Goal: Transaction & Acquisition: Purchase product/service

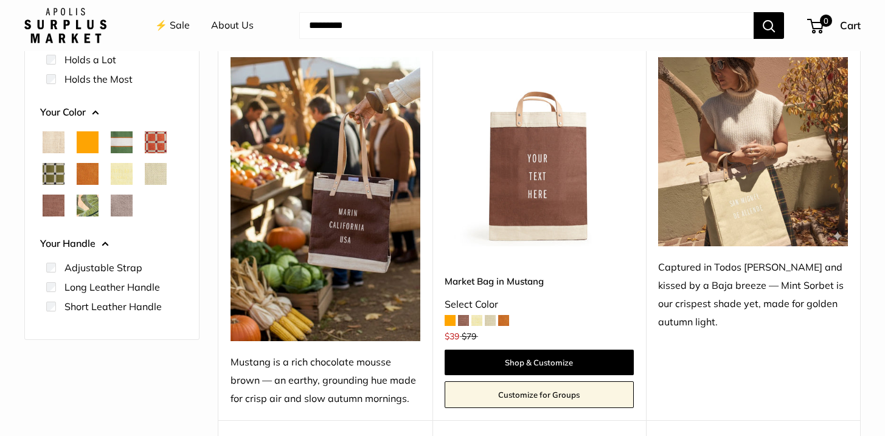
scroll to position [285, 0]
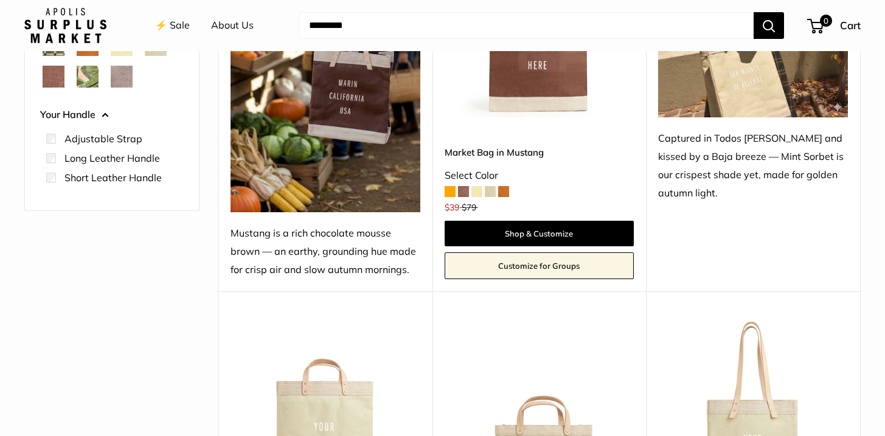
click at [473, 192] on span at bounding box center [476, 191] width 11 height 11
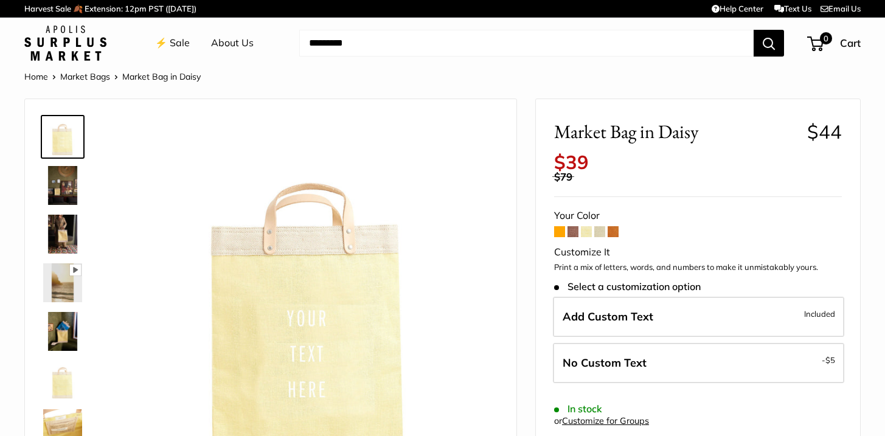
click at [603, 232] on span at bounding box center [599, 231] width 11 height 11
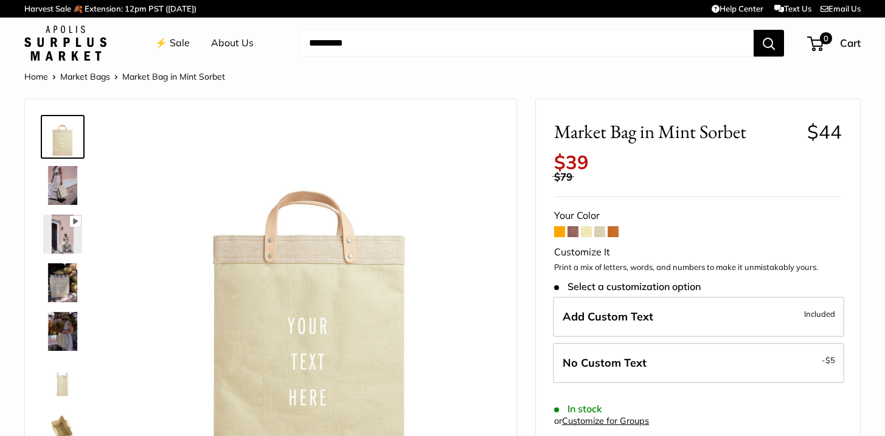
click at [173, 46] on link "⚡️ Sale" at bounding box center [172, 43] width 35 height 18
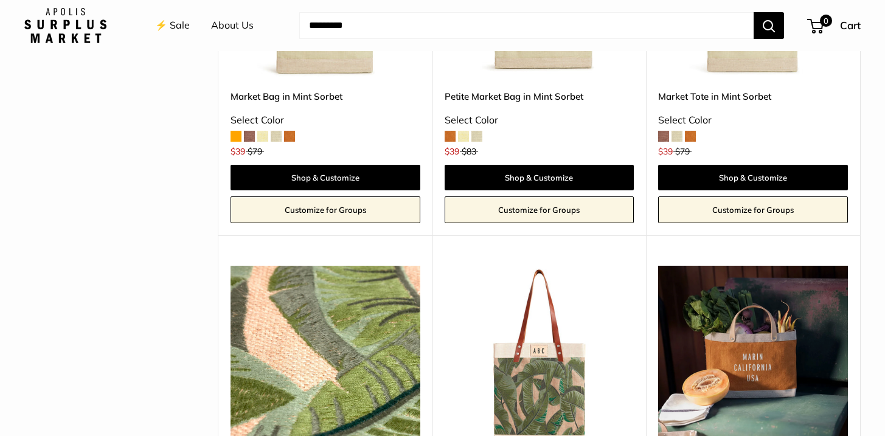
scroll to position [472, 0]
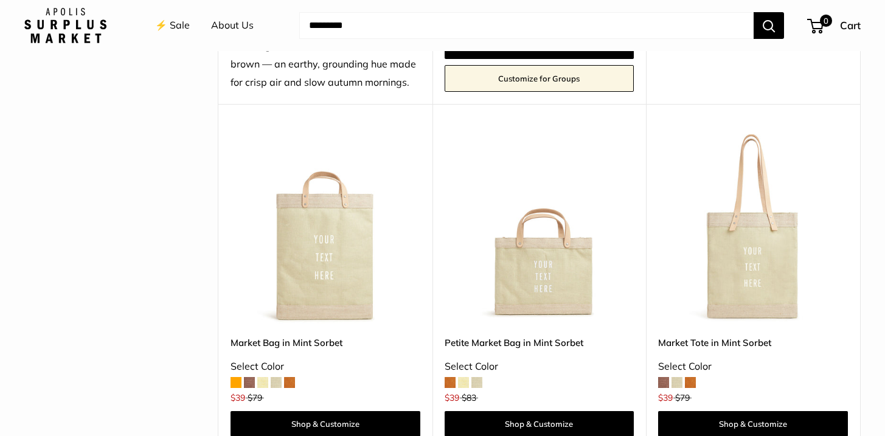
click at [0, 0] on img at bounding box center [0, 0] width 0 height 0
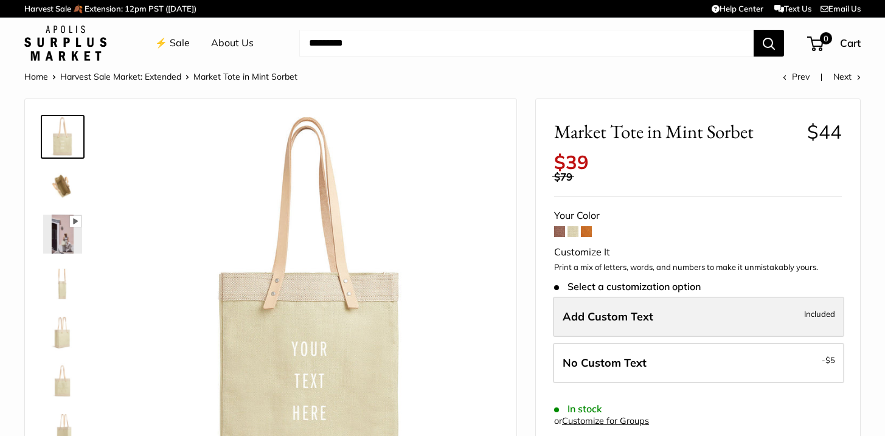
click at [661, 315] on label "Add Custom Text Included" at bounding box center [698, 317] width 291 height 40
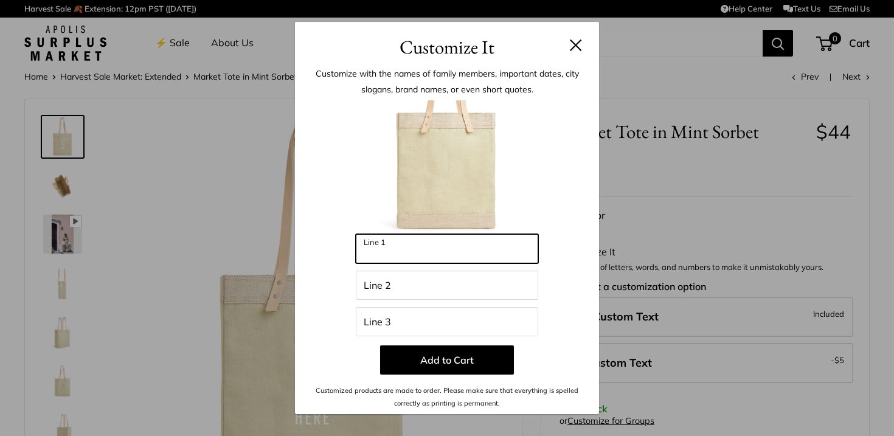
click at [409, 251] on input "Line 1" at bounding box center [447, 248] width 182 height 29
type input "**********"
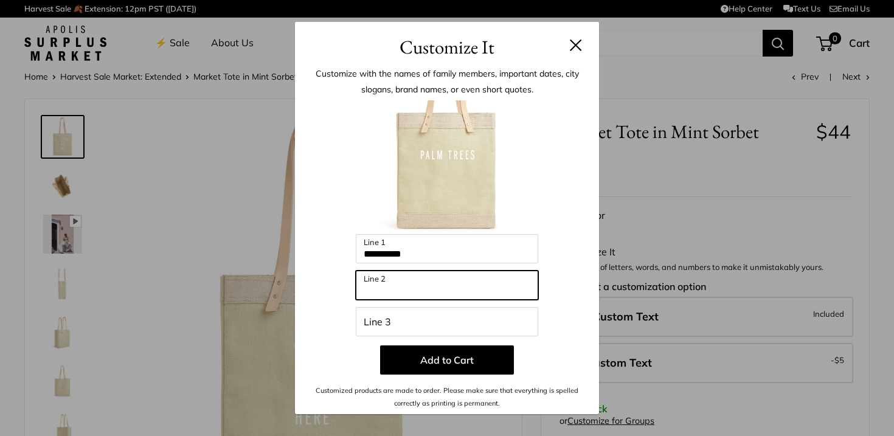
click at [397, 291] on input "Line 2" at bounding box center [447, 285] width 182 height 29
type input "*"
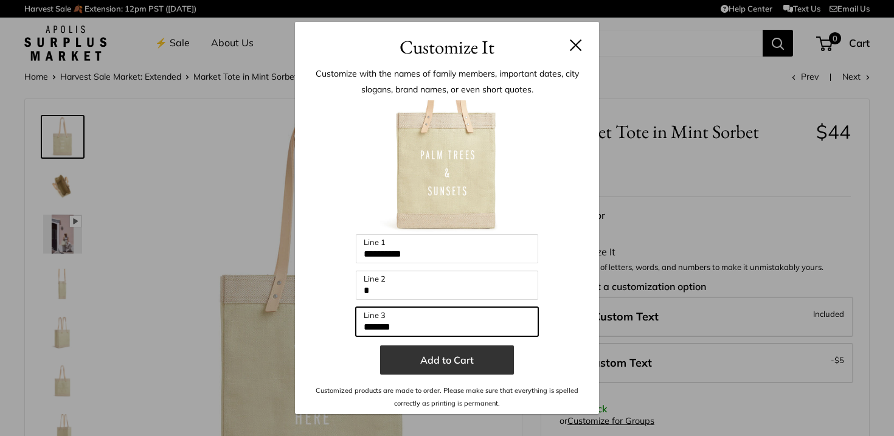
type input "*******"
click at [447, 358] on button "Add to Cart" at bounding box center [447, 359] width 134 height 29
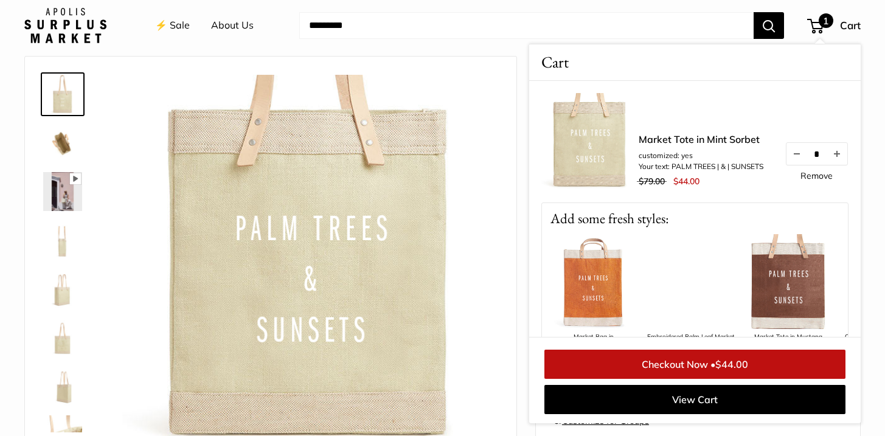
scroll to position [48, 0]
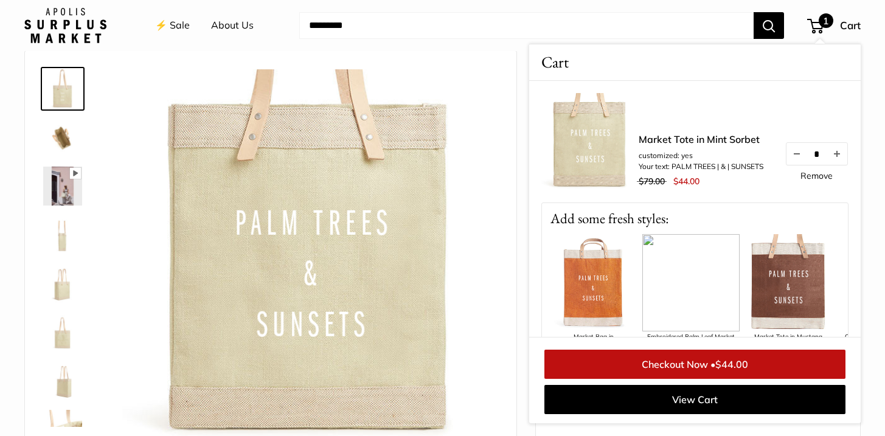
click at [701, 364] on link "Checkout Now • $44.00" at bounding box center [694, 364] width 301 height 29
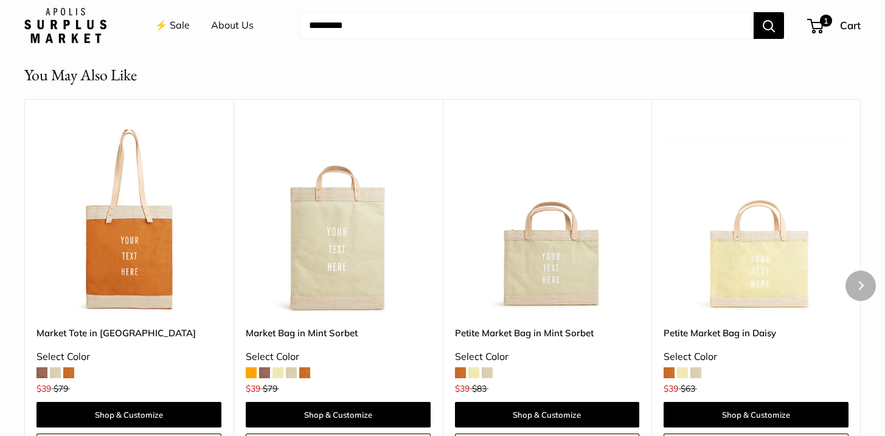
scroll to position [1080, 0]
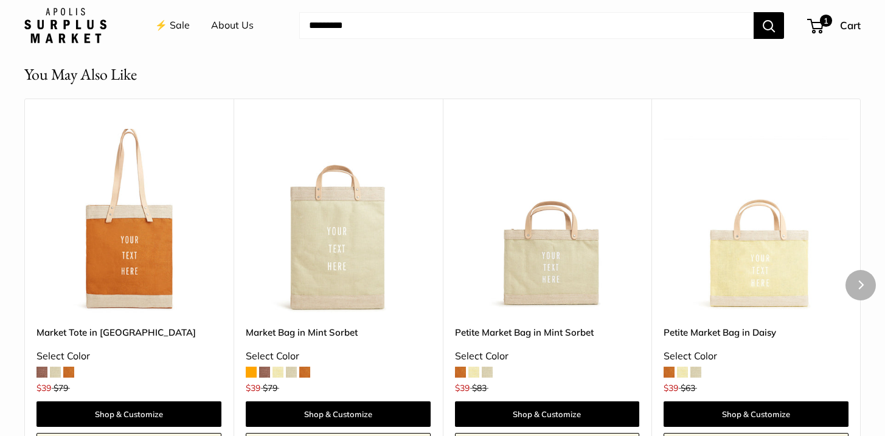
click at [700, 371] on span at bounding box center [695, 372] width 11 height 11
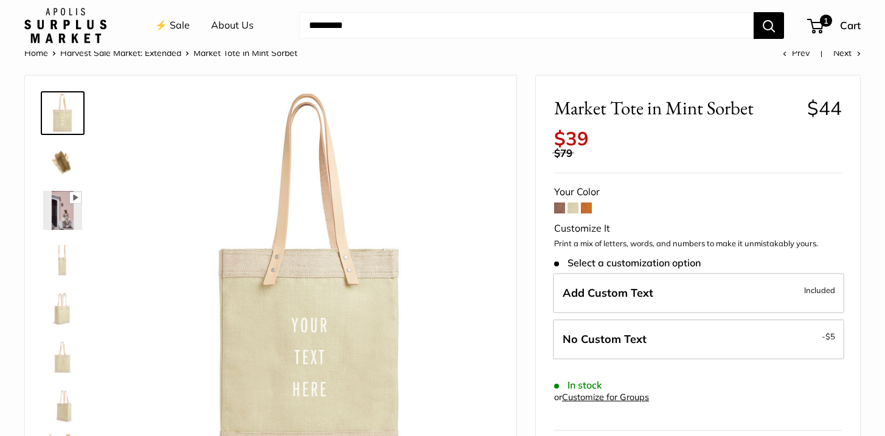
scroll to position [0, 0]
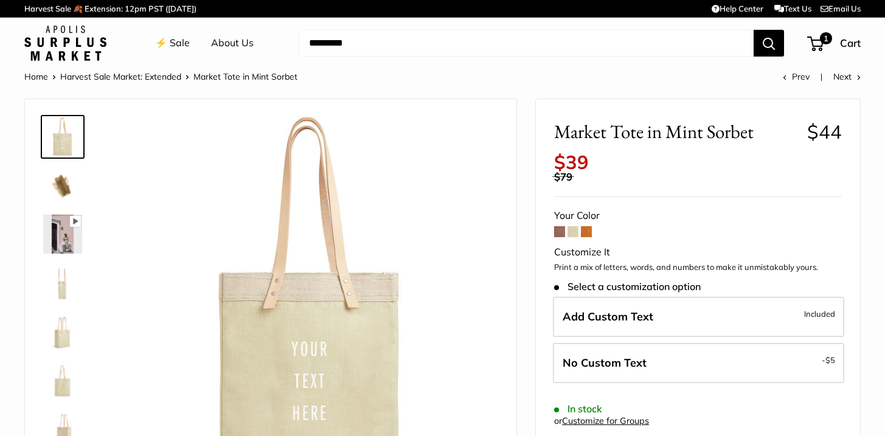
click at [357, 44] on input "Search..." at bounding box center [526, 43] width 454 height 27
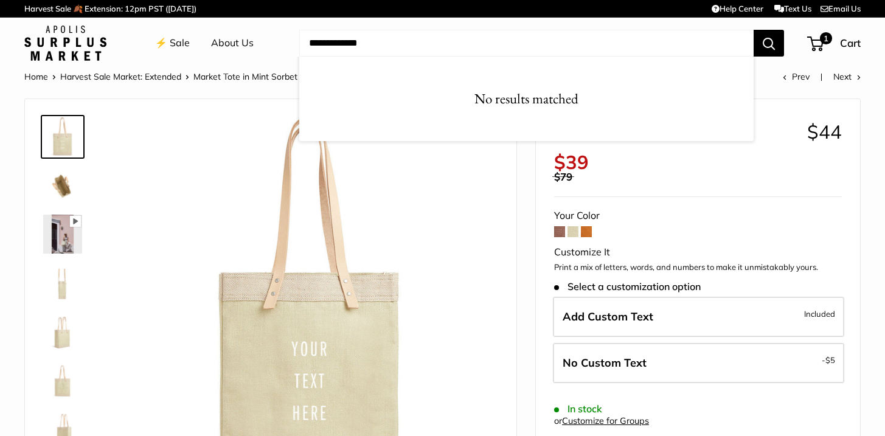
type input "**********"
click at [754, 30] on button "Search" at bounding box center [769, 43] width 30 height 27
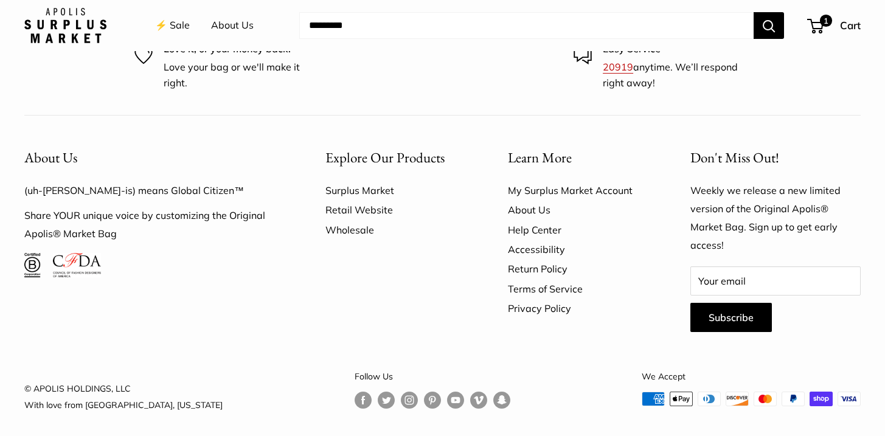
scroll to position [391, 0]
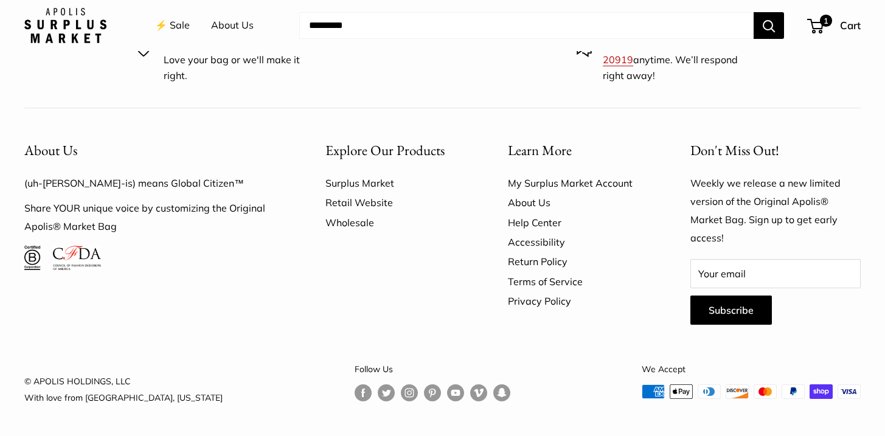
click at [232, 26] on link "About Us" at bounding box center [232, 25] width 43 height 18
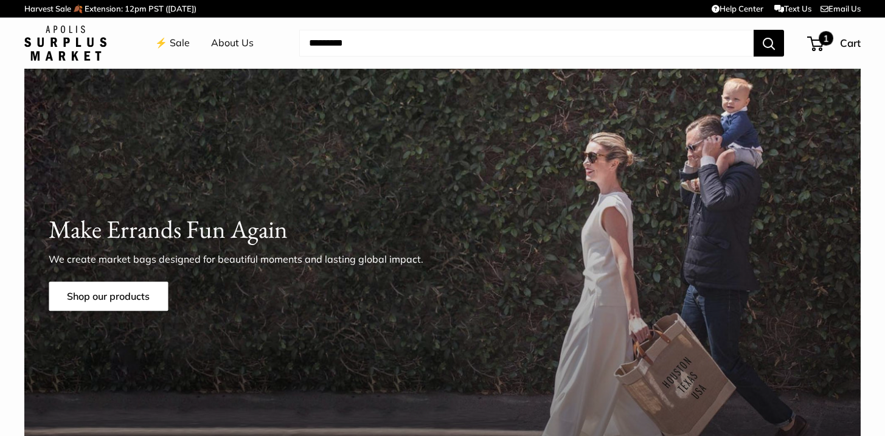
click at [822, 51] on div "1 Cart" at bounding box center [834, 42] width 52 height 19
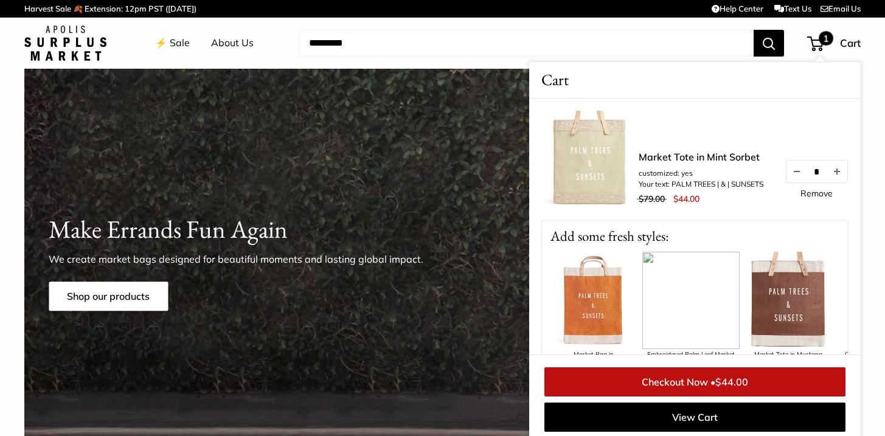
click at [577, 163] on img at bounding box center [589, 159] width 97 height 97
click at [668, 150] on link "Market Tote in Mint Sorbet" at bounding box center [701, 157] width 125 height 15
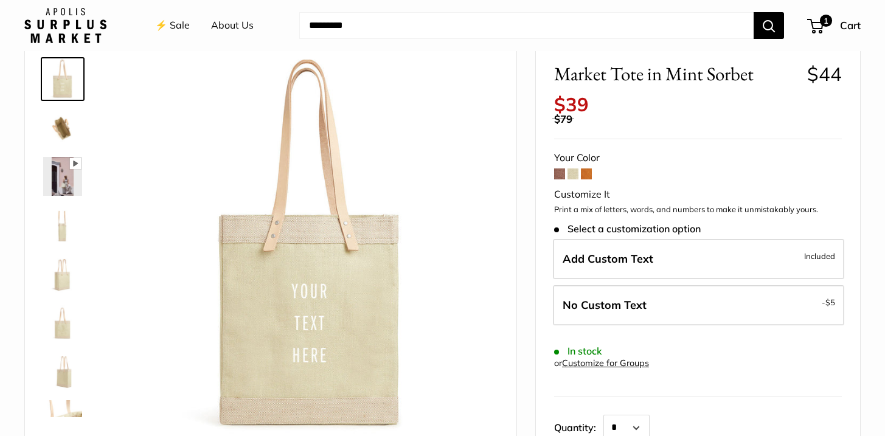
scroll to position [58, 0]
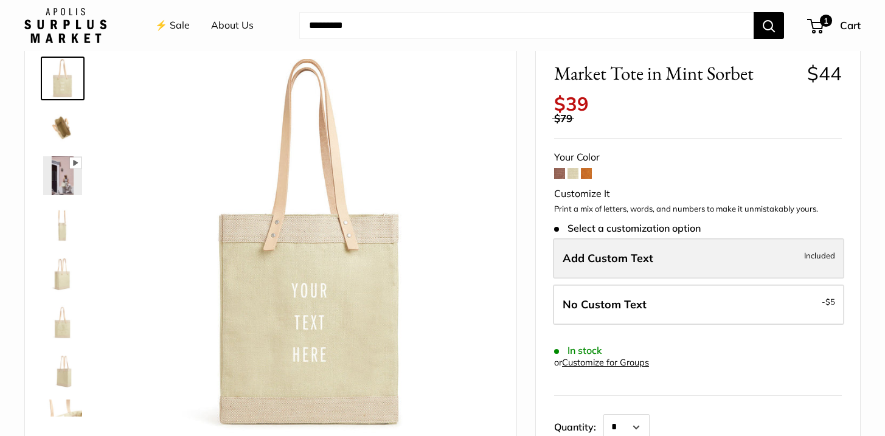
click at [604, 262] on span "Add Custom Text" at bounding box center [608, 258] width 91 height 14
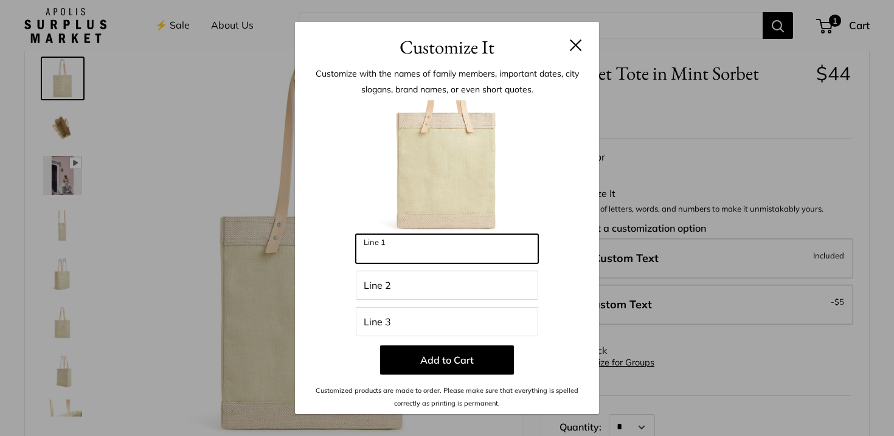
click at [380, 251] on input "Line 1" at bounding box center [447, 248] width 182 height 29
type input "***"
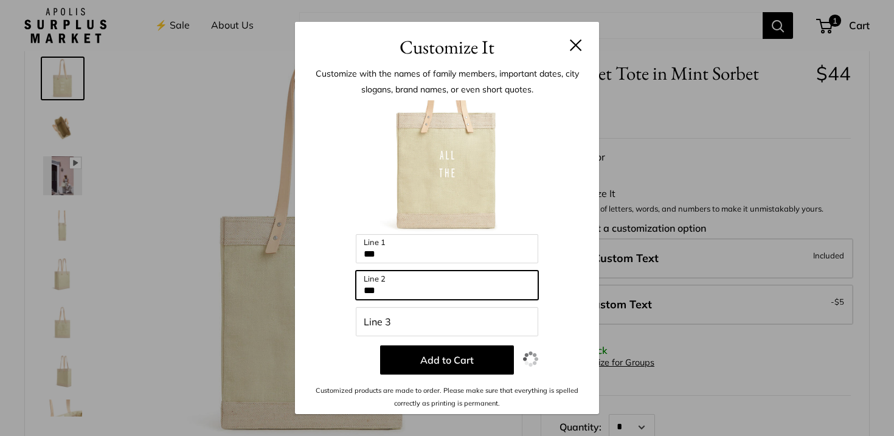
type input "***"
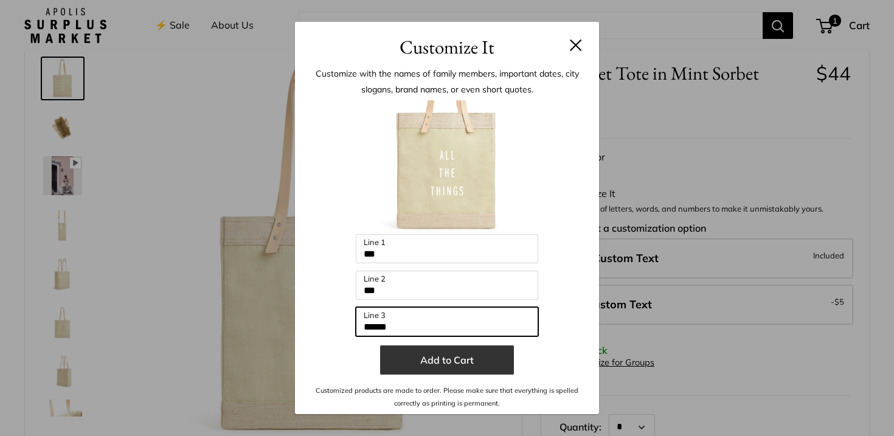
type input "******"
click at [441, 366] on button "Add to Cart" at bounding box center [447, 359] width 134 height 29
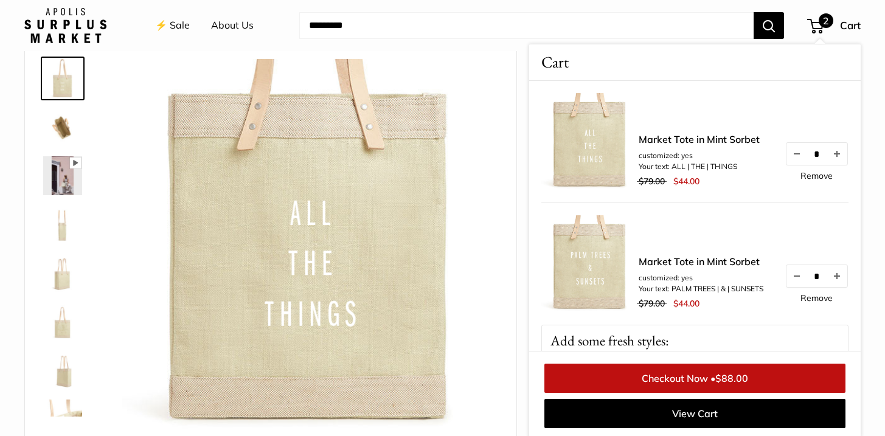
click at [815, 294] on link "Remove" at bounding box center [816, 298] width 32 height 9
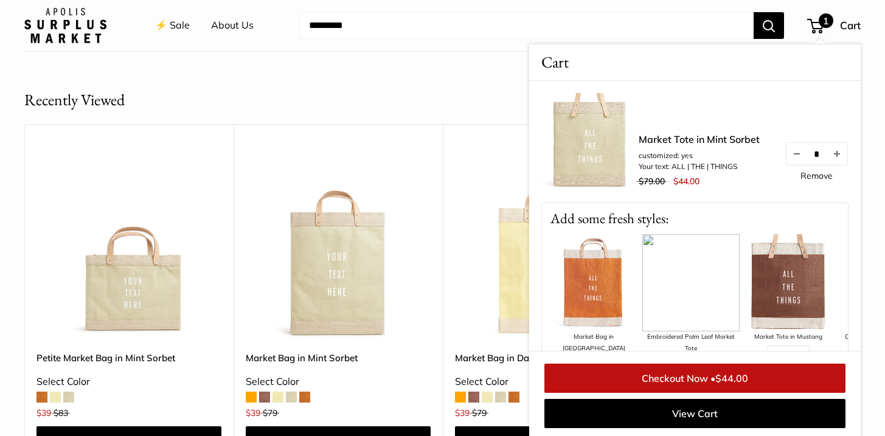
scroll to position [1510, 0]
